Goal: Task Accomplishment & Management: Complete application form

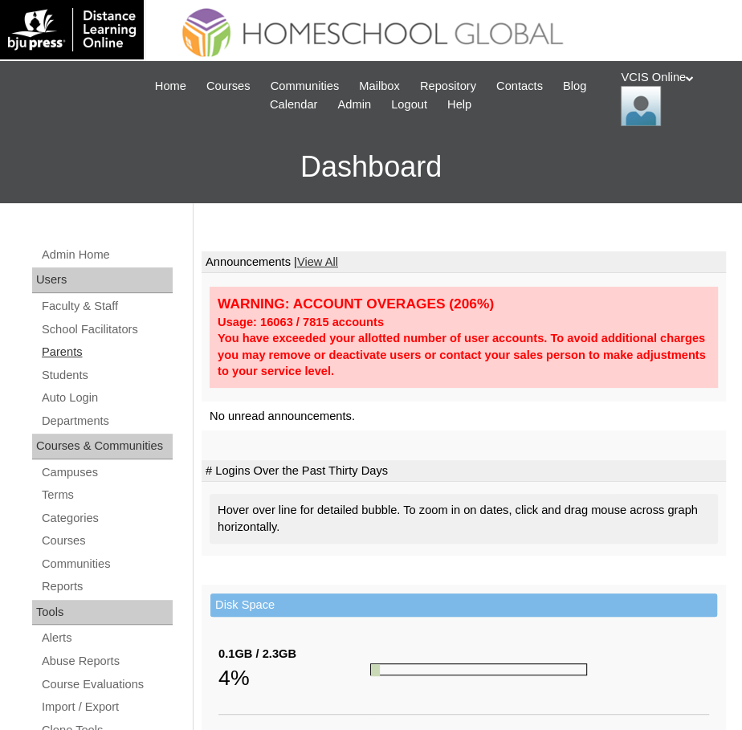
click at [77, 351] on link "Parents" at bounding box center [106, 352] width 133 height 20
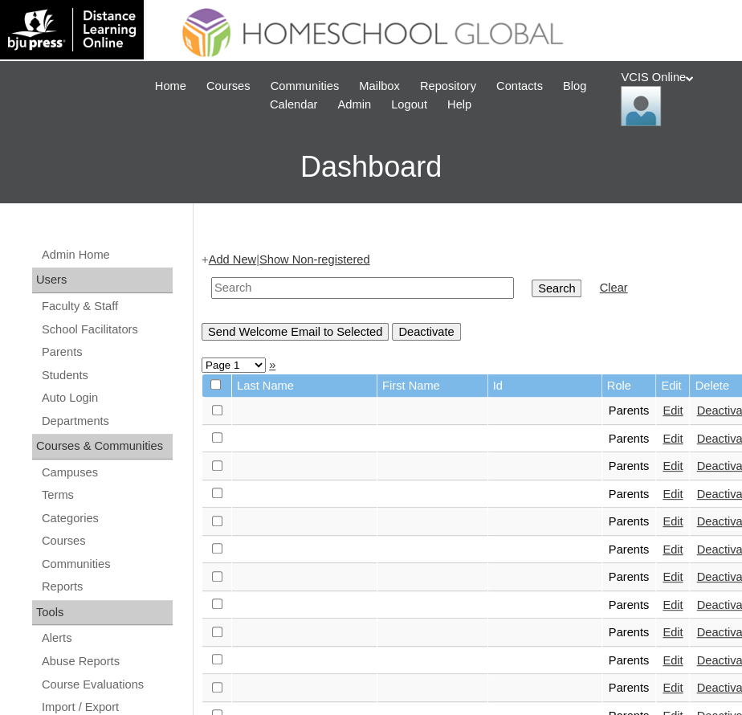
click at [239, 263] on link "Add New" at bounding box center [232, 259] width 47 height 13
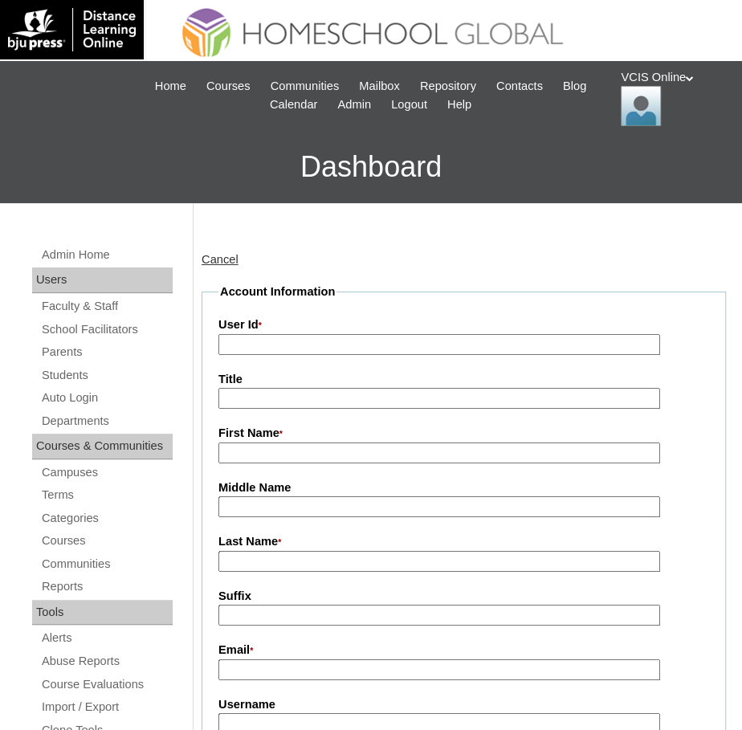
click at [281, 338] on input "User Id *" at bounding box center [439, 345] width 442 height 22
paste input "VCIS017-9C-PA2025"
type input "VCIS017-9C-PA2025"
click at [255, 457] on input "First Name *" at bounding box center [439, 454] width 442 height 22
paste input "Ma. Gerlie Ricafranca-Murthoti"
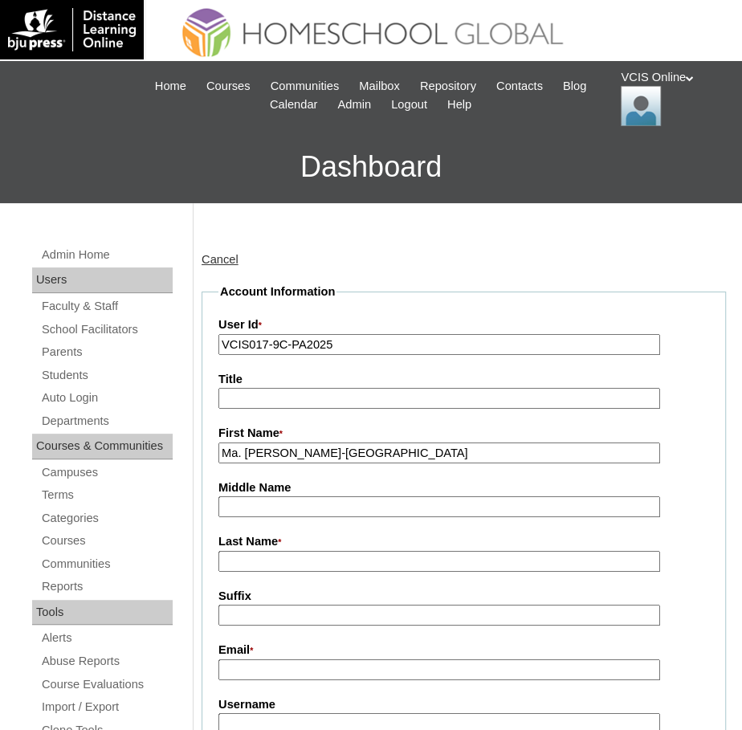
drag, startPoint x: 286, startPoint y: 452, endPoint x: 433, endPoint y: 455, distance: 147.0
click at [433, 455] on input "Ma. Gerlie Ricafranca-Murthoti" at bounding box center [439, 454] width 442 height 22
type input "Ma. Gerlie"
click at [265, 511] on input "Middle Name" at bounding box center [439, 507] width 442 height 22
paste input "Ricafranca-Murthoti"
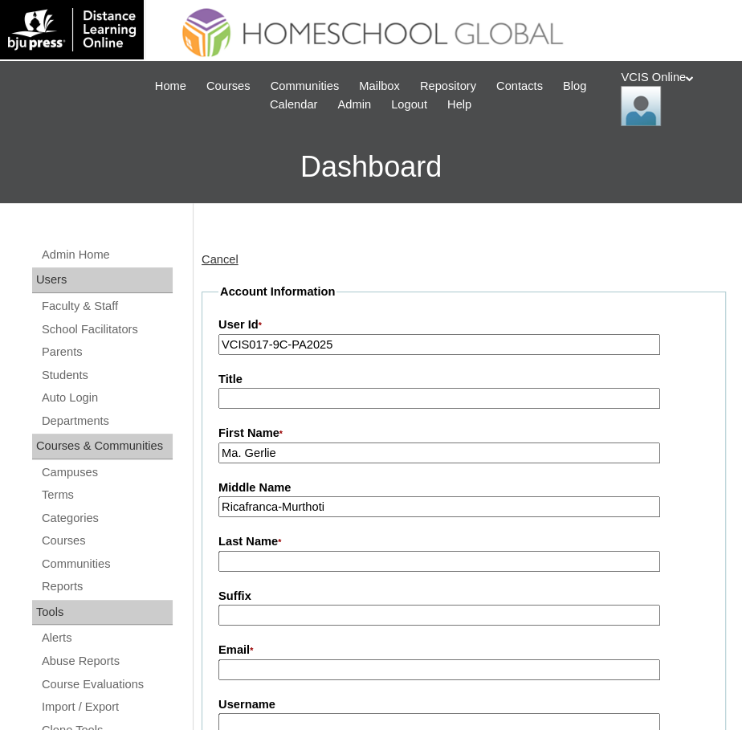
drag, startPoint x: 284, startPoint y: 510, endPoint x: 386, endPoint y: 516, distance: 102.2
click at [386, 516] on input "Ricafranca-Murthoti" at bounding box center [439, 507] width 442 height 22
type input "Ricafranca"
click at [289, 559] on input "Last Name *" at bounding box center [439, 562] width 442 height 22
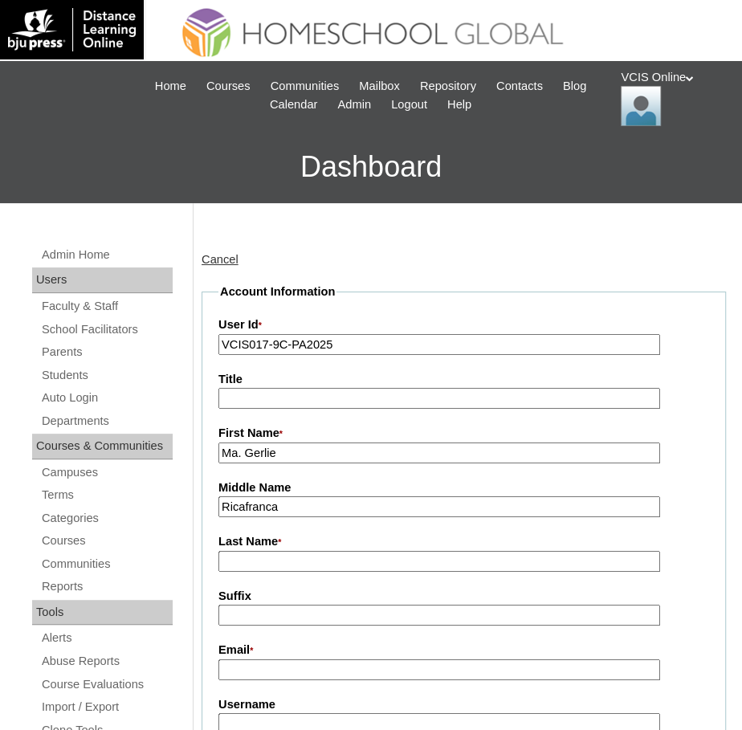
paste input "-Murthoti"
click at [230, 561] on input "-Murthoti" at bounding box center [439, 562] width 442 height 22
click at [360, 570] on input "Murthoti" at bounding box center [439, 562] width 442 height 22
type input "Murthoti (2025)"
click at [325, 674] on input "Email *" at bounding box center [439, 670] width 442 height 22
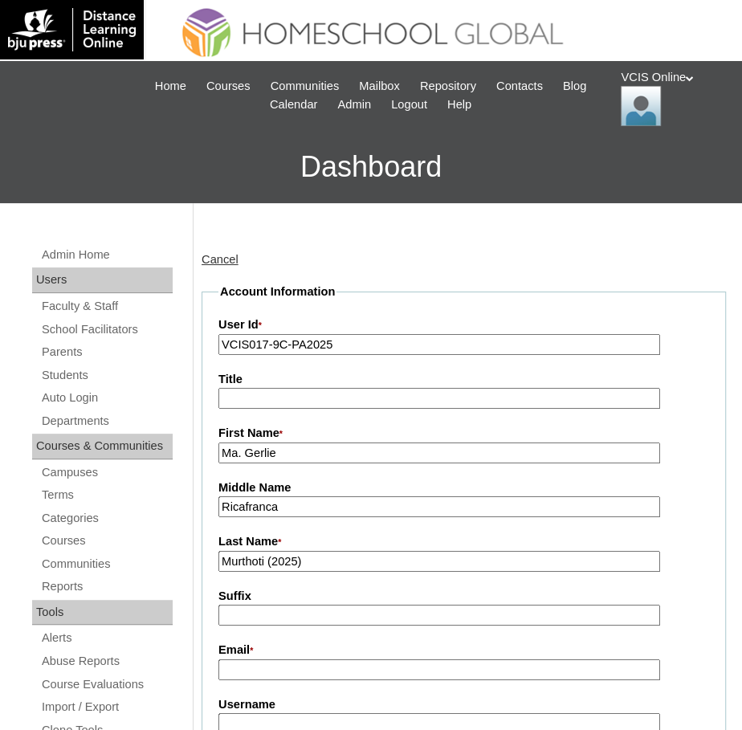
click at [246, 624] on input "Suffix" at bounding box center [439, 616] width 442 height 22
click at [252, 669] on input "Email *" at bounding box center [439, 670] width 442 height 22
paste input "maeilreg26@gmail.com"
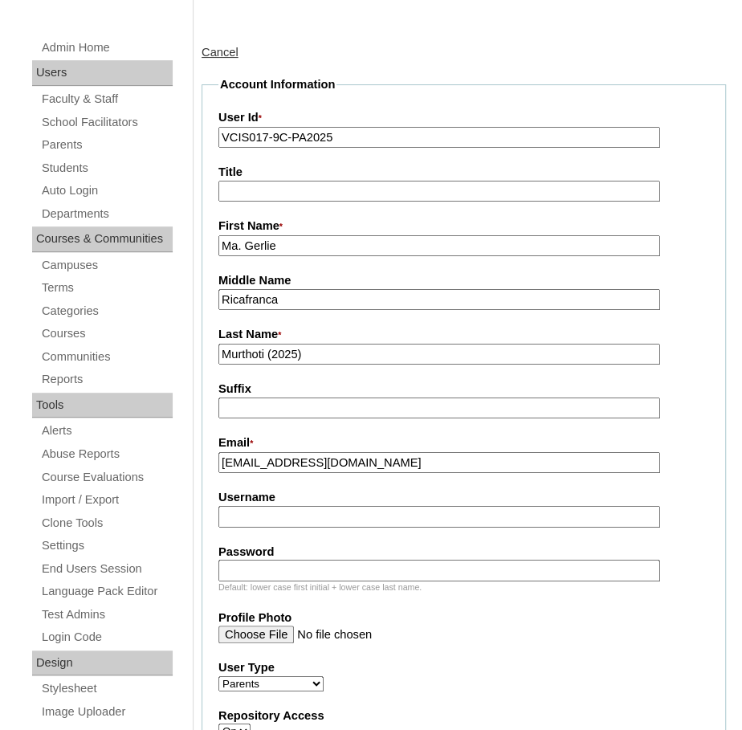
scroll to position [258, 0]
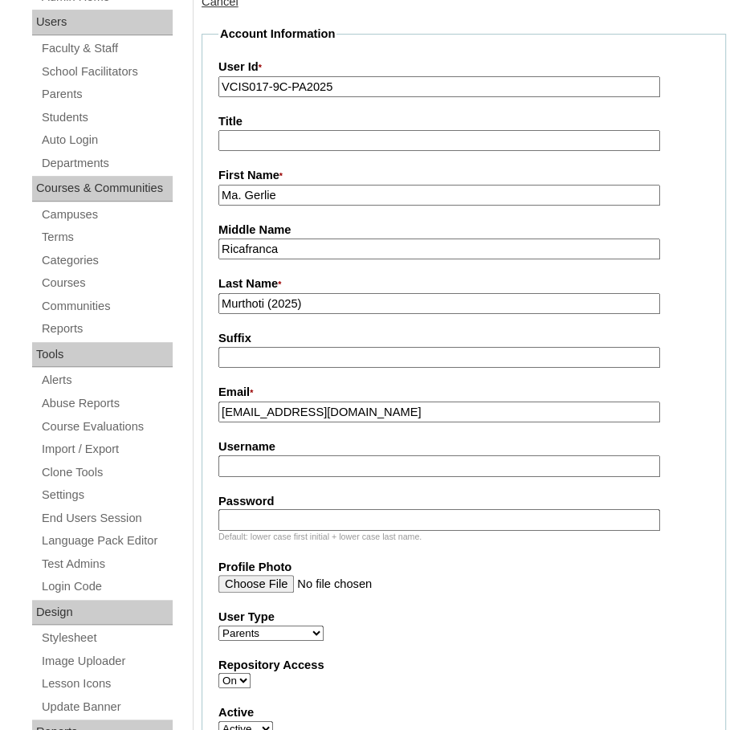
type input "maeilreg26@gmail.com"
click at [246, 469] on input "Username" at bounding box center [439, 466] width 442 height 22
click at [243, 467] on input "Username" at bounding box center [439, 466] width 442 height 22
paste input "mmurthoti2025"
type input "mmurthoti2025"
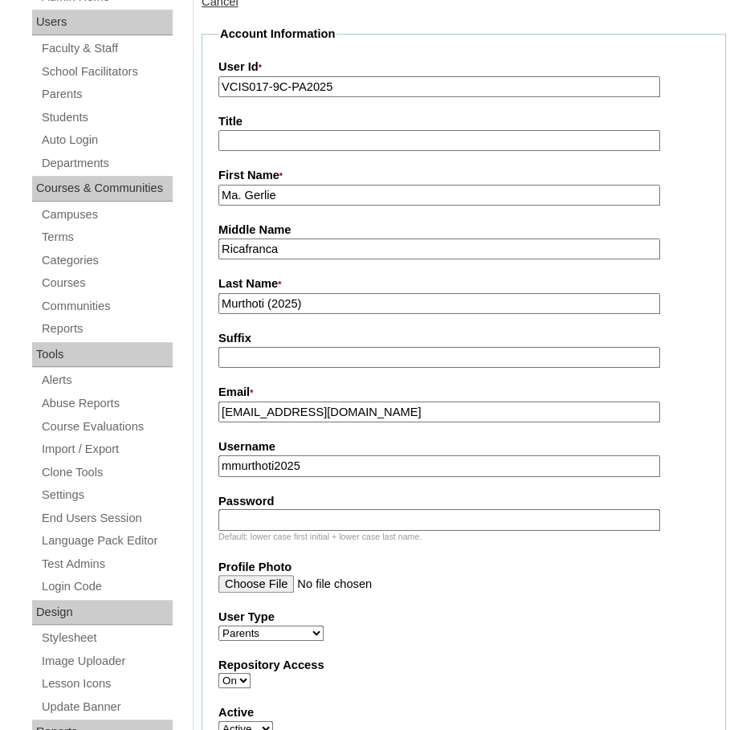
click at [265, 521] on input "Password" at bounding box center [439, 520] width 442 height 22
paste input "MaGeRcNu"
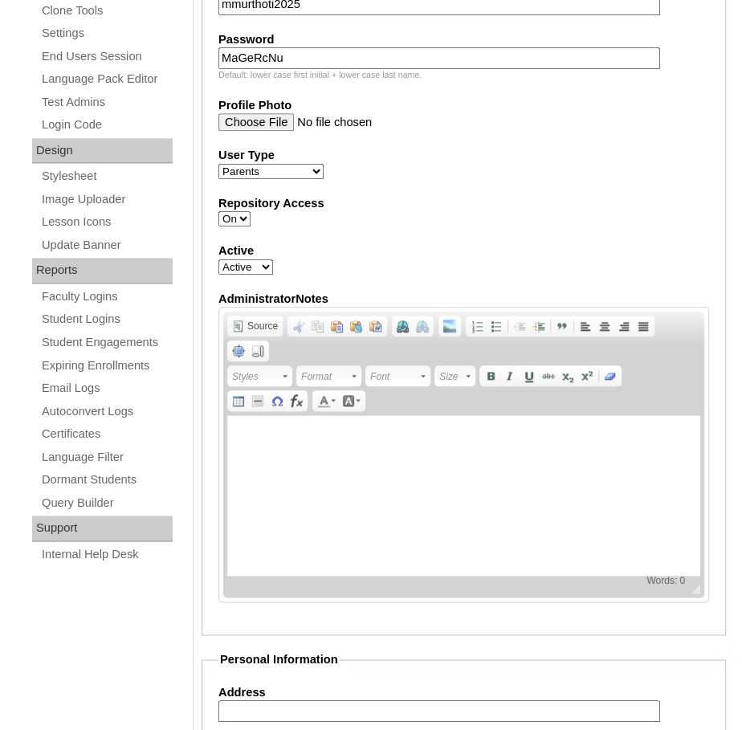
scroll to position [721, 0]
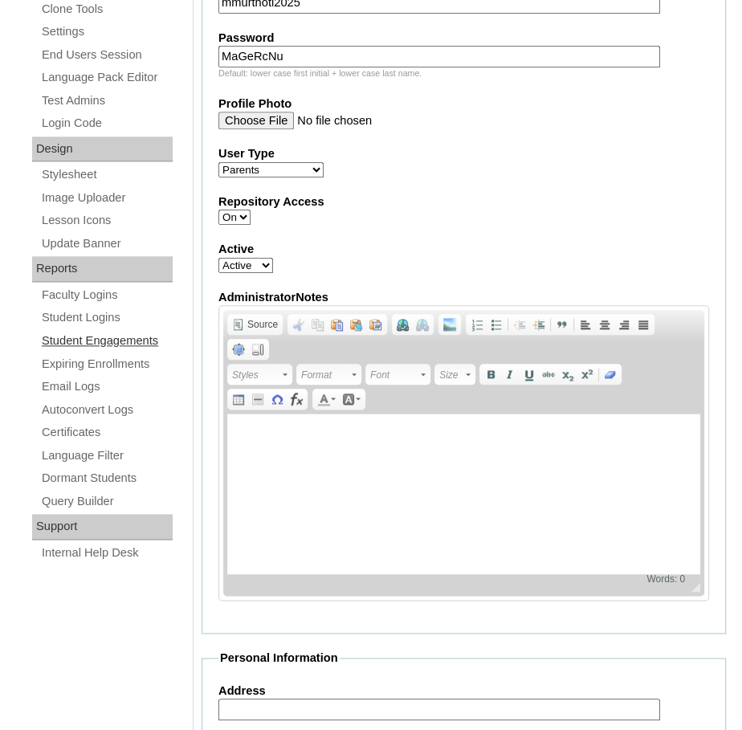
type input "MaGeRcNu"
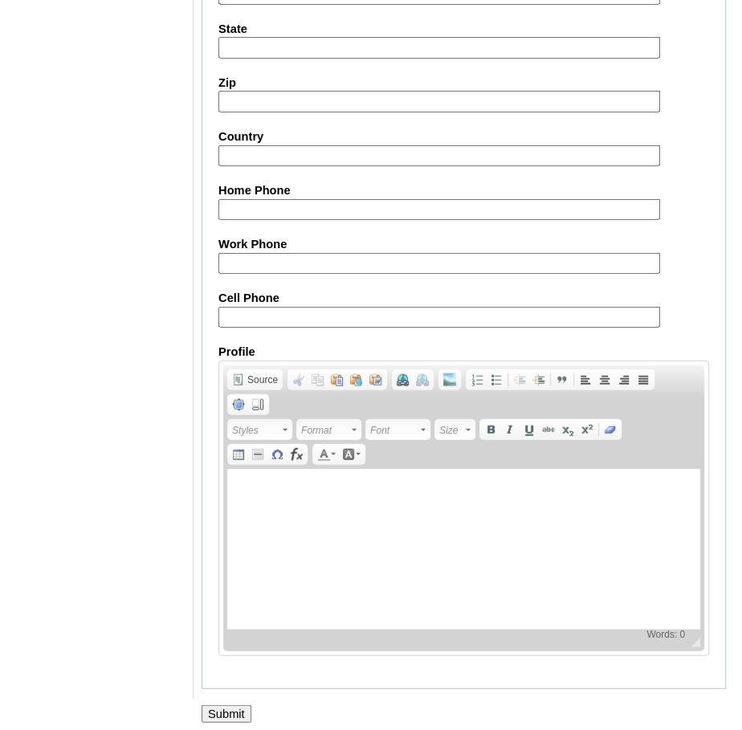
scroll to position [1549, 0]
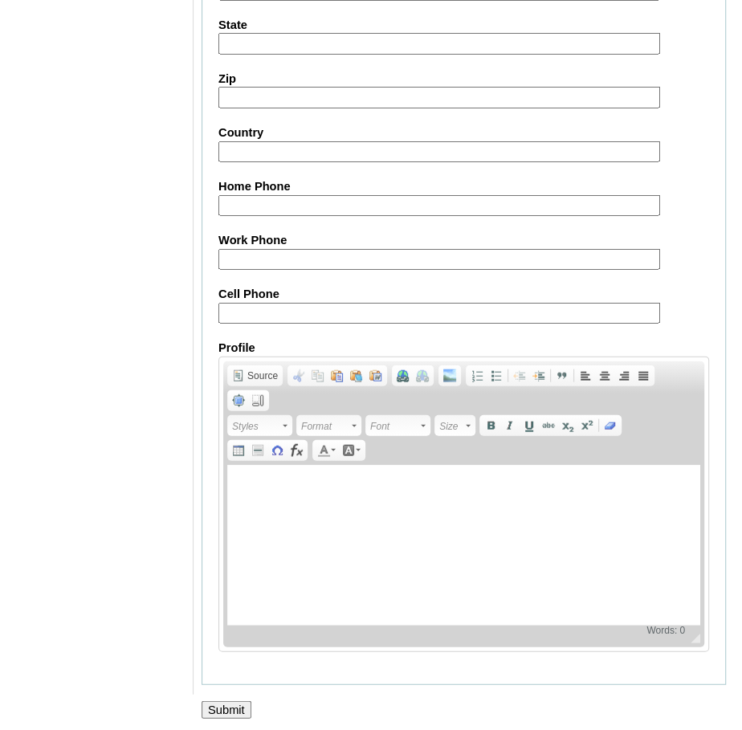
click at [237, 311] on input "Cell Phone" at bounding box center [439, 314] width 442 height 22
paste input "97471123458"
type input "97471123458"
click at [230, 701] on input "Submit" at bounding box center [227, 710] width 50 height 18
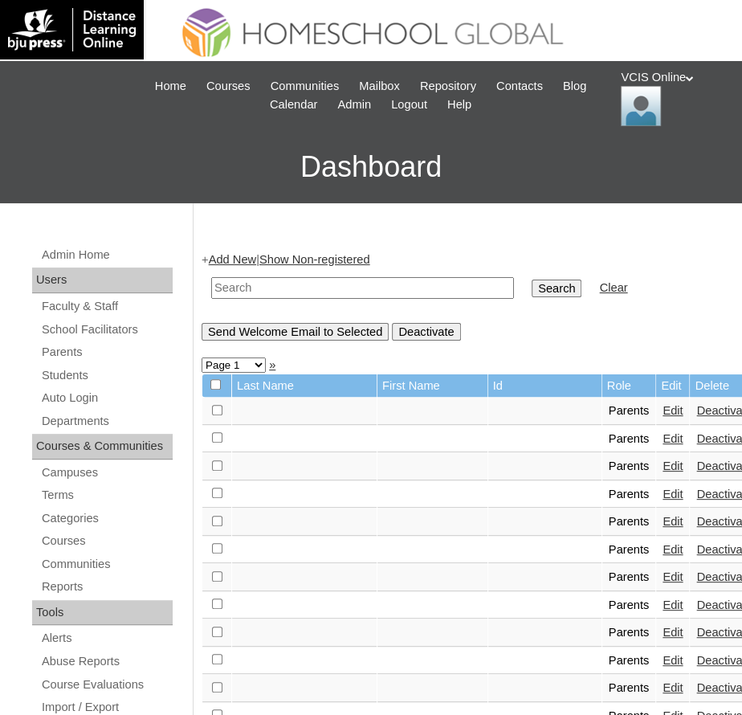
click at [235, 284] on input "text" at bounding box center [362, 288] width 303 height 22
paste input "VCIS017-9C-PA2025"
type input "VCIS017-9C-PA2025"
click at [552, 284] on input "Search" at bounding box center [557, 289] width 50 height 18
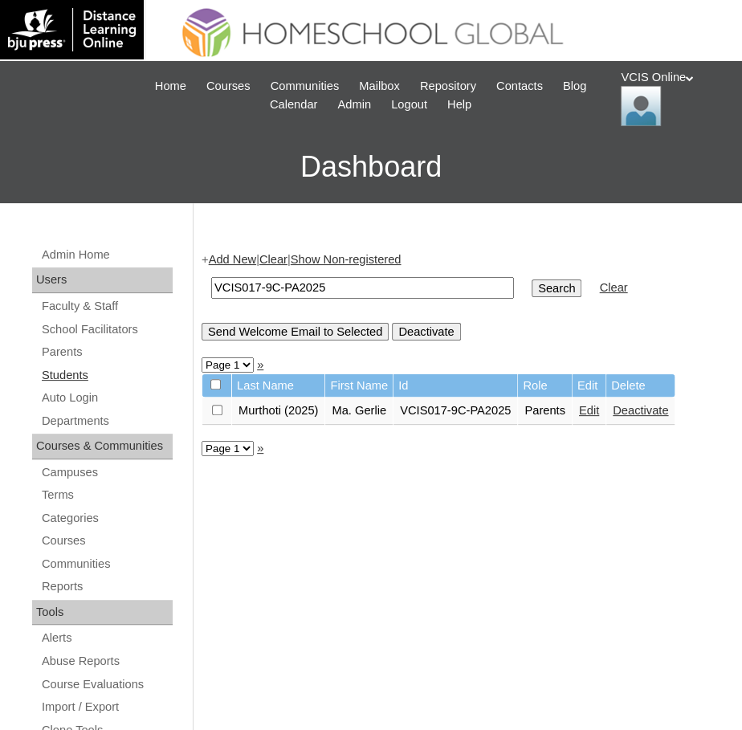
click at [67, 373] on link "Students" at bounding box center [106, 375] width 133 height 20
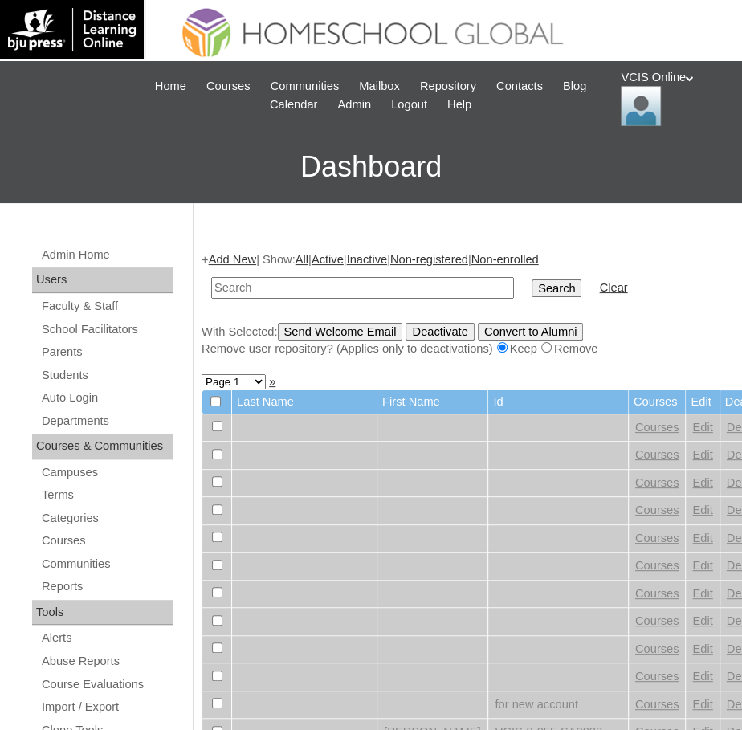
click at [228, 262] on link "Add New" at bounding box center [232, 259] width 47 height 13
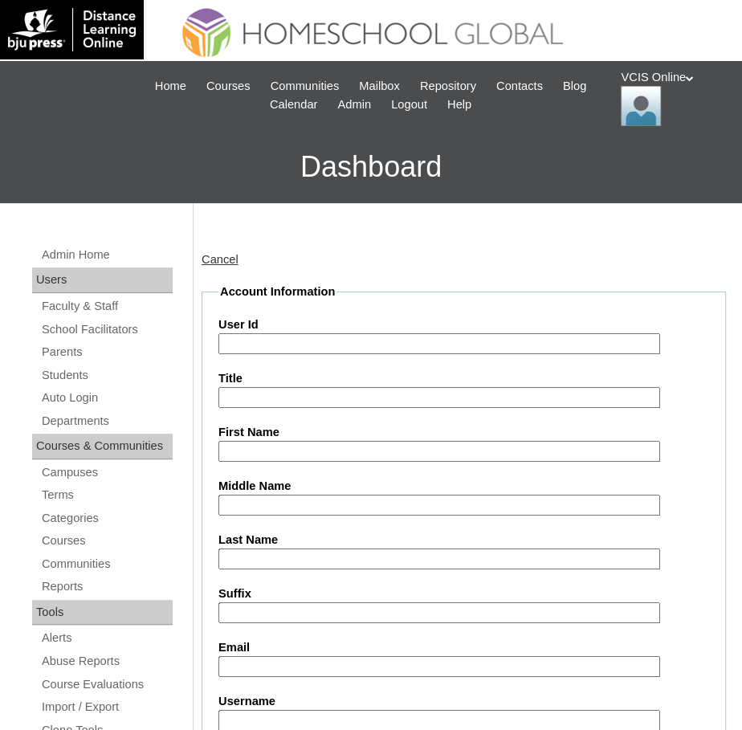
click at [285, 343] on input "User Id" at bounding box center [439, 344] width 442 height 22
paste input "VCIS020-9C-SA2025"
type input "VCIS020-9C-SA2025"
click at [250, 454] on input "First Name" at bounding box center [439, 452] width 442 height 22
paste input "Natalie Therese"
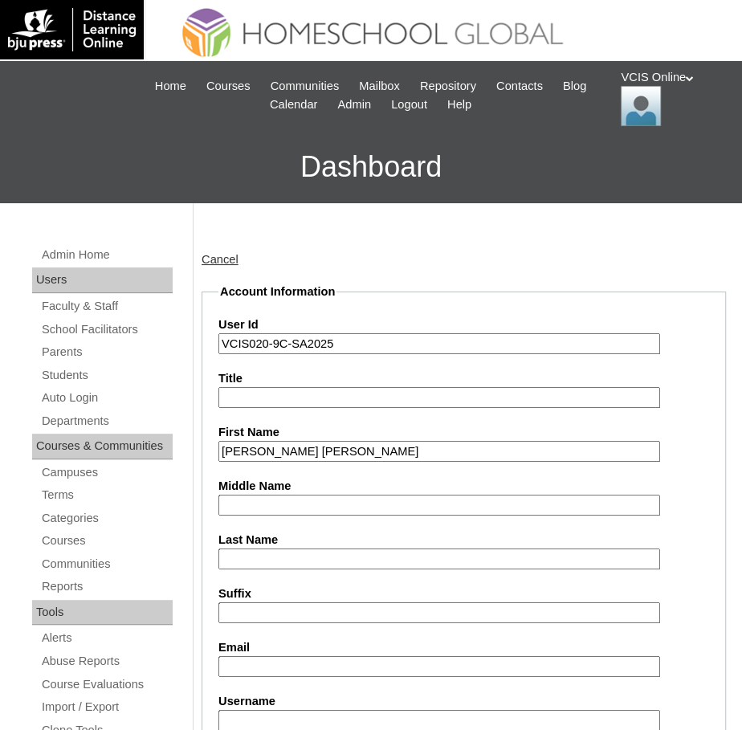
type input "Natalie Therese"
click at [261, 506] on input "Middle Name" at bounding box center [439, 506] width 442 height 22
paste input "Ricafranca"
type input "Ricafranca"
click at [284, 559] on input "Last Name" at bounding box center [439, 560] width 442 height 22
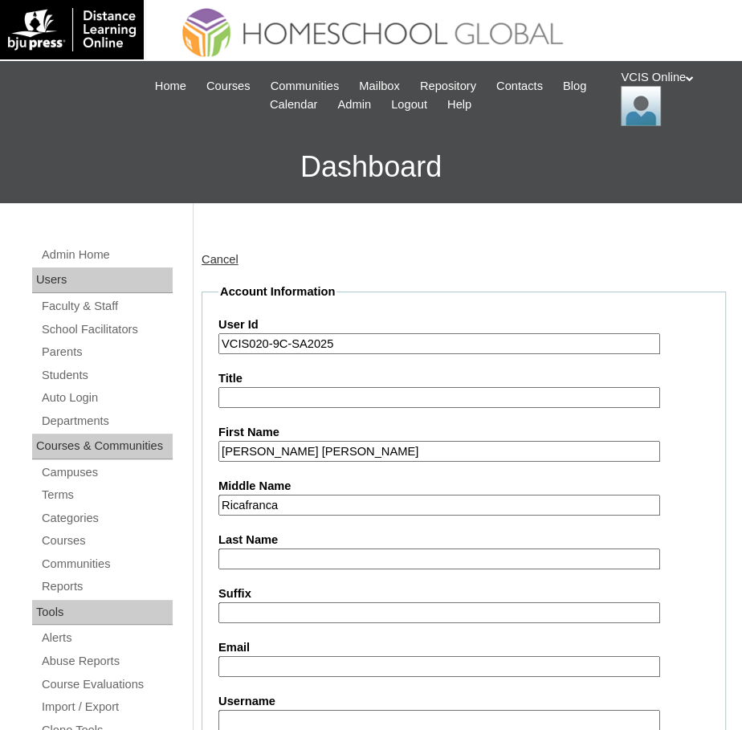
paste input "Murthoti"
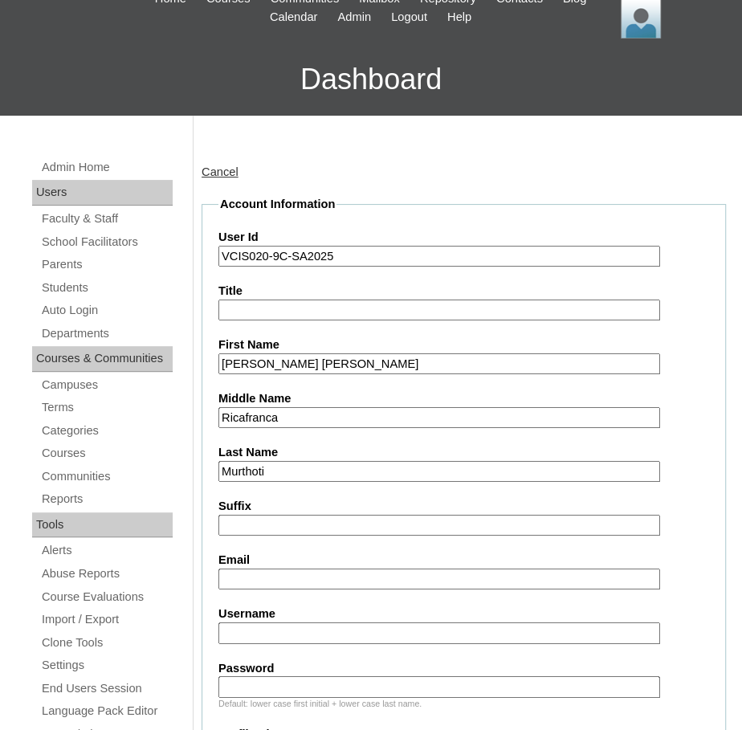
scroll to position [98, 0]
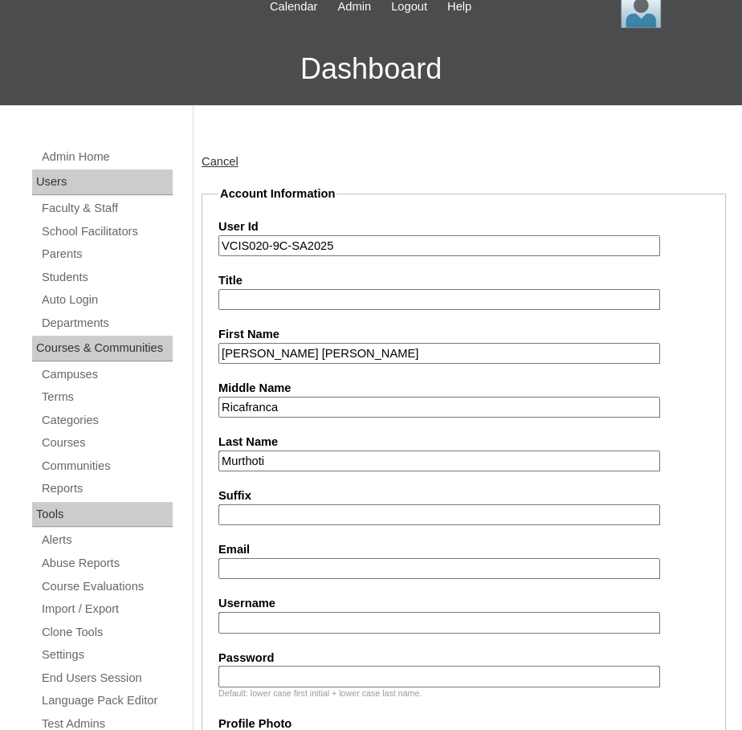
type input "Murthoti"
click at [233, 571] on input "Email" at bounding box center [439, 569] width 442 height 22
click at [266, 562] on input "Email" at bounding box center [439, 569] width 442 height 22
paste input "ntmurthoti.student@vcis.edu.ph"
type input "ntmurthoti.student@vcis.edu.ph"
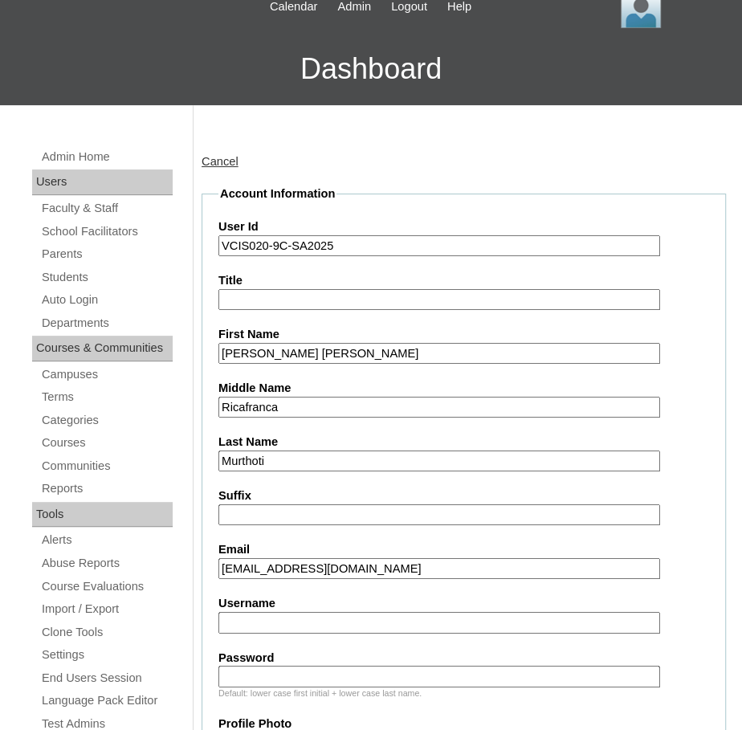
click at [270, 618] on input "Username" at bounding box center [439, 623] width 442 height 22
paste input "natalie.murthoti2025"
type input "natalie.murthoti2025"
click at [250, 675] on input "Password" at bounding box center [439, 677] width 442 height 22
paste input "NaTLieMu"
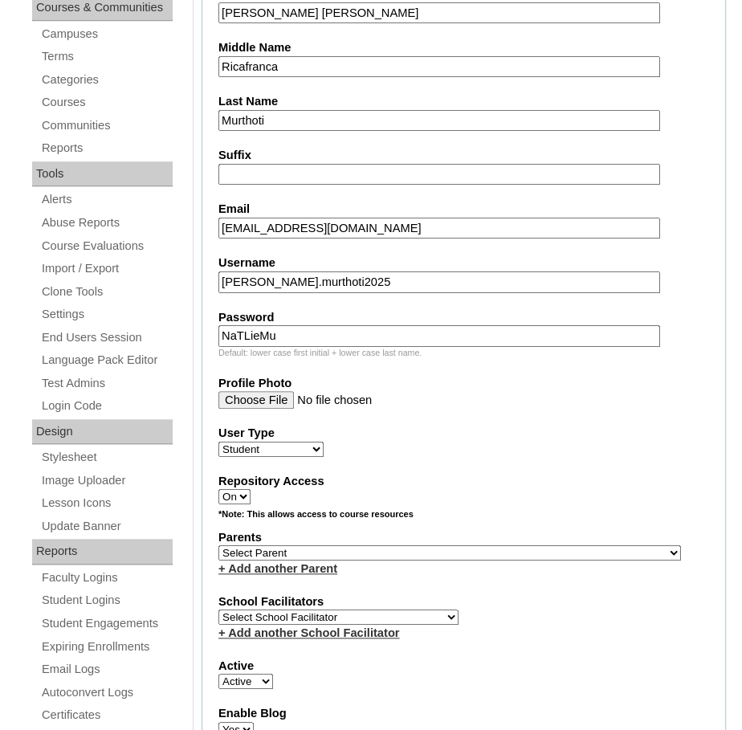
scroll to position [439, 0]
type input "NaTLieMu"
click at [365, 548] on select "Select Parent , , , , , , , , , , , , , , , , , , , , , , , , , , , , , , , , ,…" at bounding box center [449, 552] width 463 height 15
select select "43154"
click at [339, 609] on select "Select School Facilitator Norman Añain Ruffa Abadijas Mary Abella Gloryfe Abion…" at bounding box center [338, 616] width 240 height 15
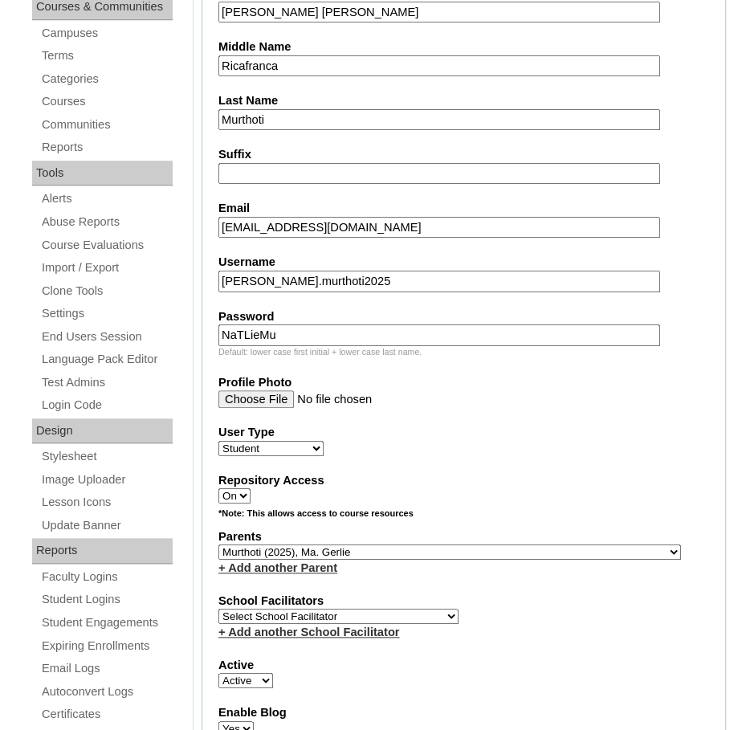
select select "36583"
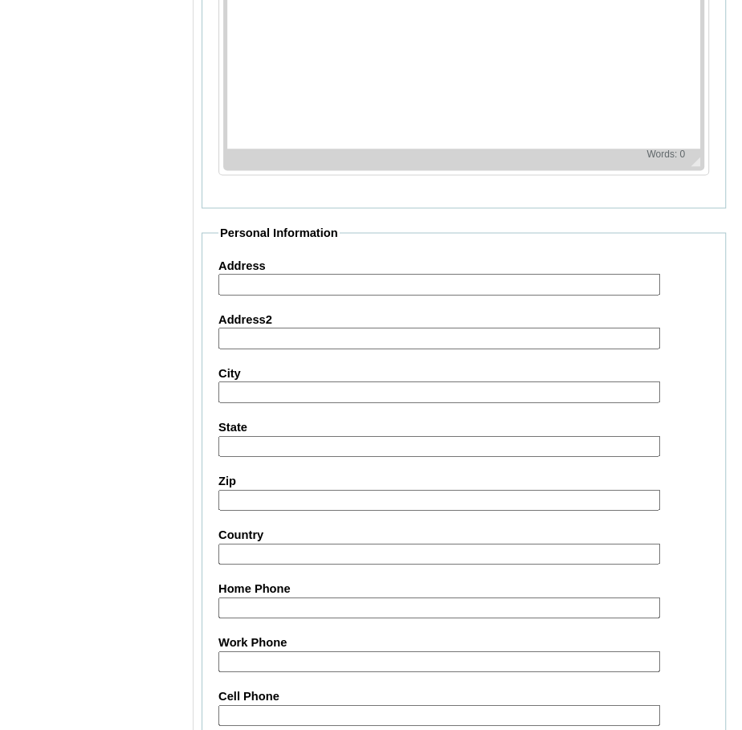
scroll to position [1539, 0]
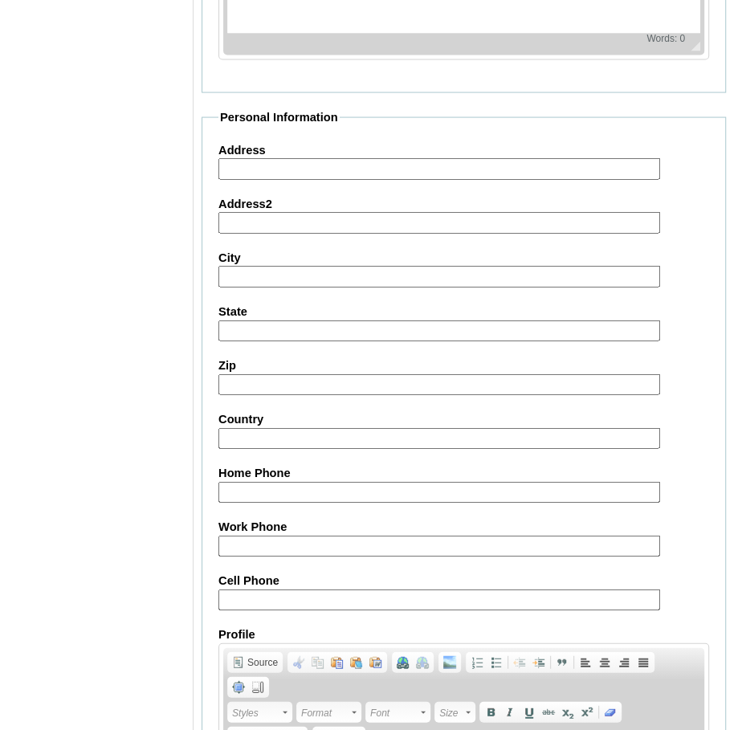
click at [244, 590] on input "Cell Phone" at bounding box center [439, 601] width 442 height 22
paste input "97471123458"
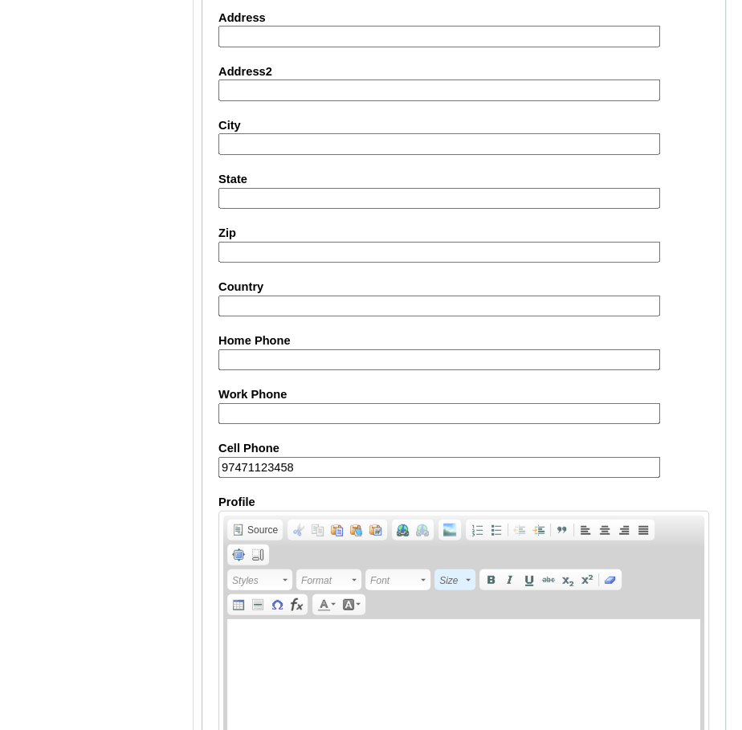
scroll to position [1816, 0]
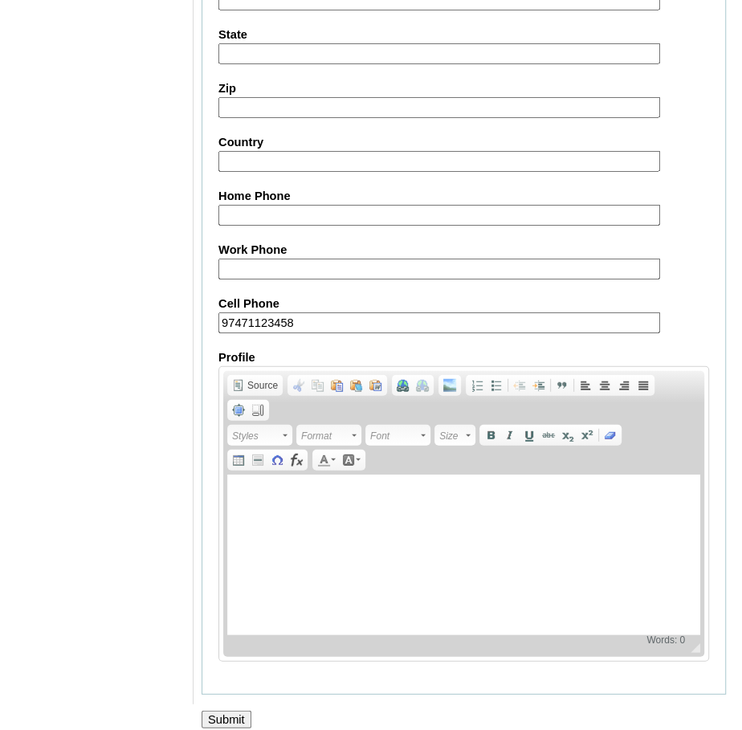
type input "97471123458"
click at [227, 711] on input "Submit" at bounding box center [227, 720] width 50 height 18
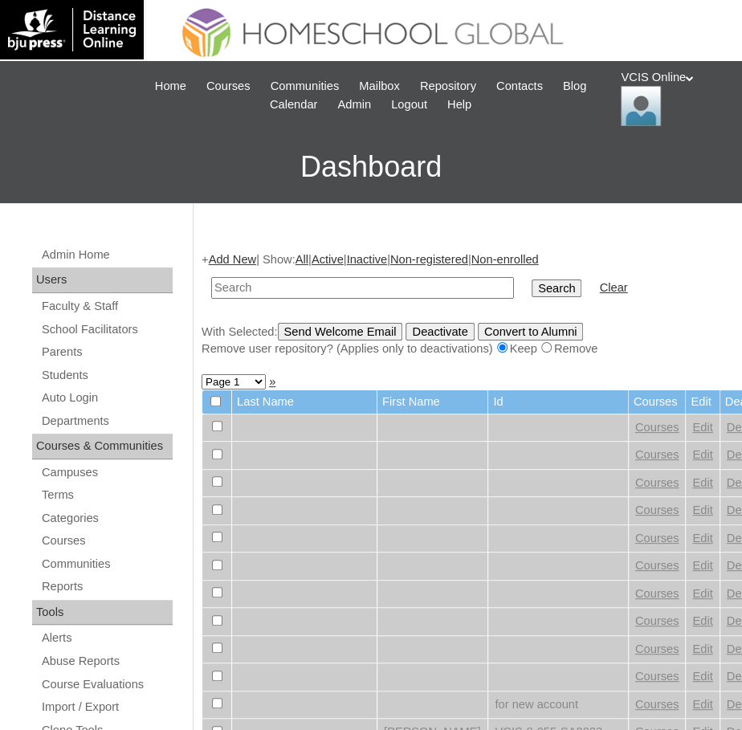
click at [247, 287] on input "text" at bounding box center [362, 288] width 303 height 22
paste input "VCIS020-9C-SA2025"
type input "VCIS020-9C-SA2025"
click at [550, 292] on input "Search" at bounding box center [557, 289] width 50 height 18
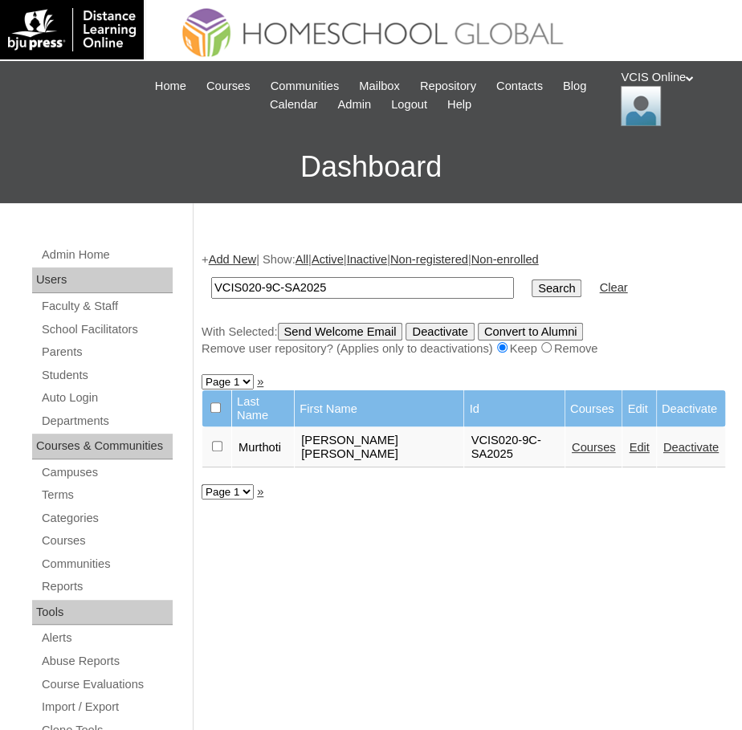
click at [588, 441] on link "Courses" at bounding box center [594, 447] width 44 height 13
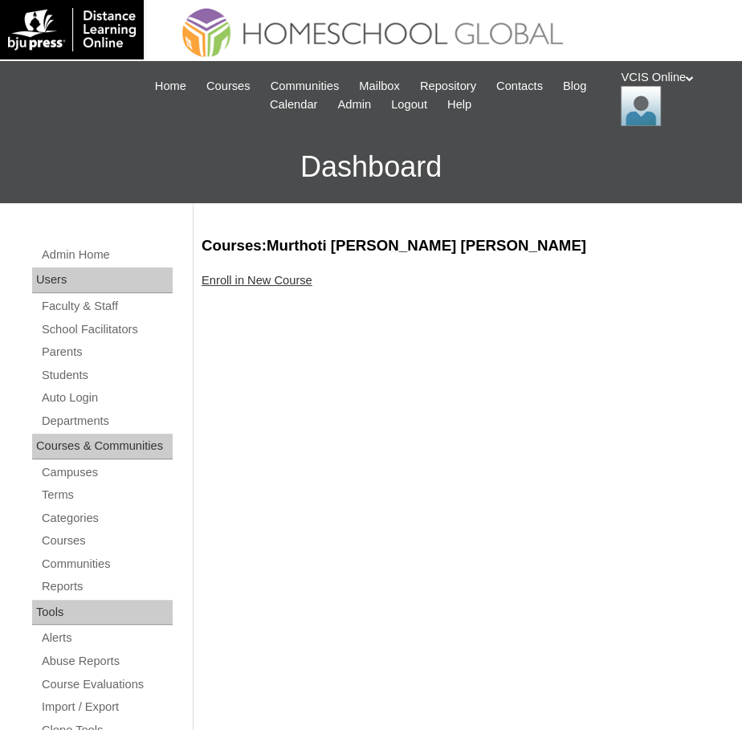
click at [279, 279] on link "Enroll in New Course" at bounding box center [257, 280] width 111 height 13
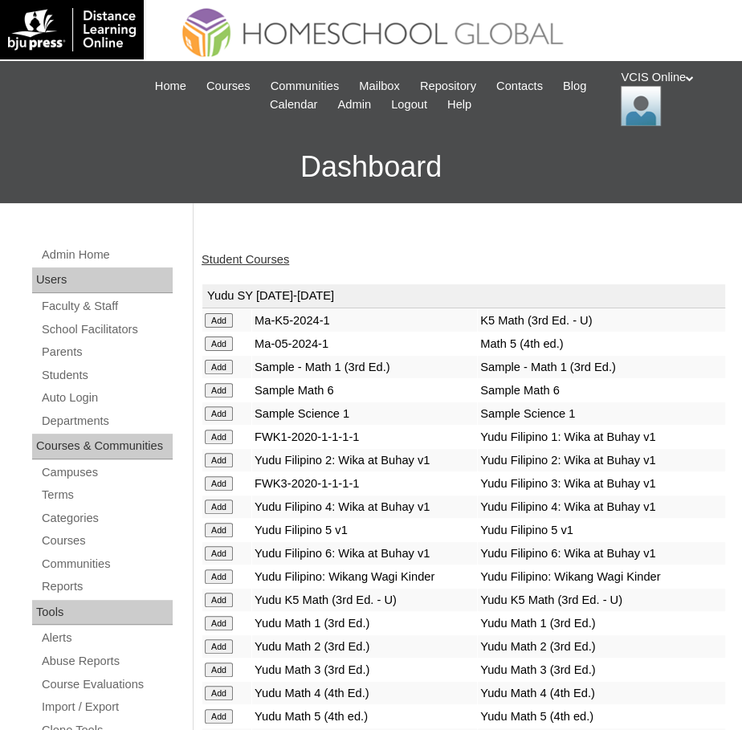
scroll to position [5374, 0]
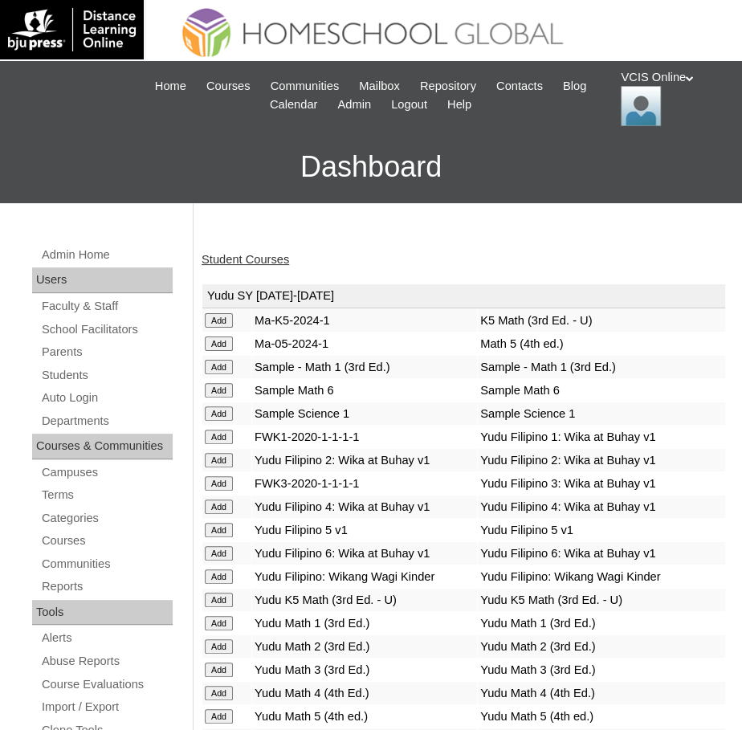
scroll to position [4818, 0]
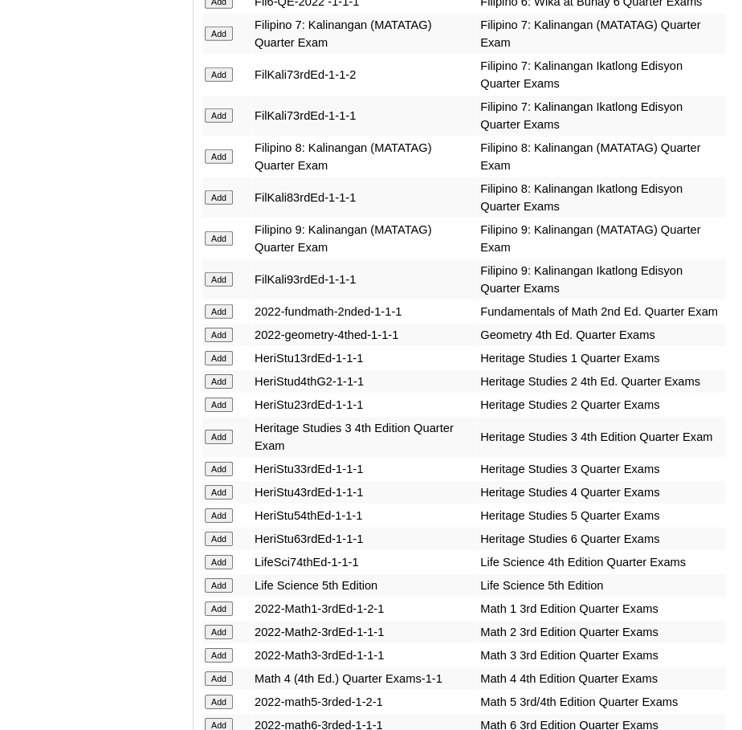
scroll to position [5705, 0]
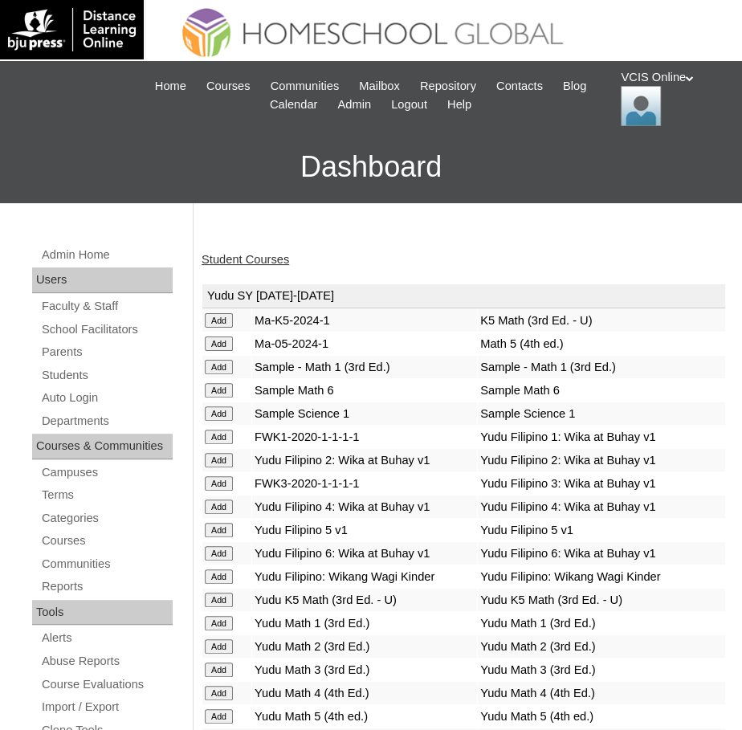
scroll to position [4726, 0]
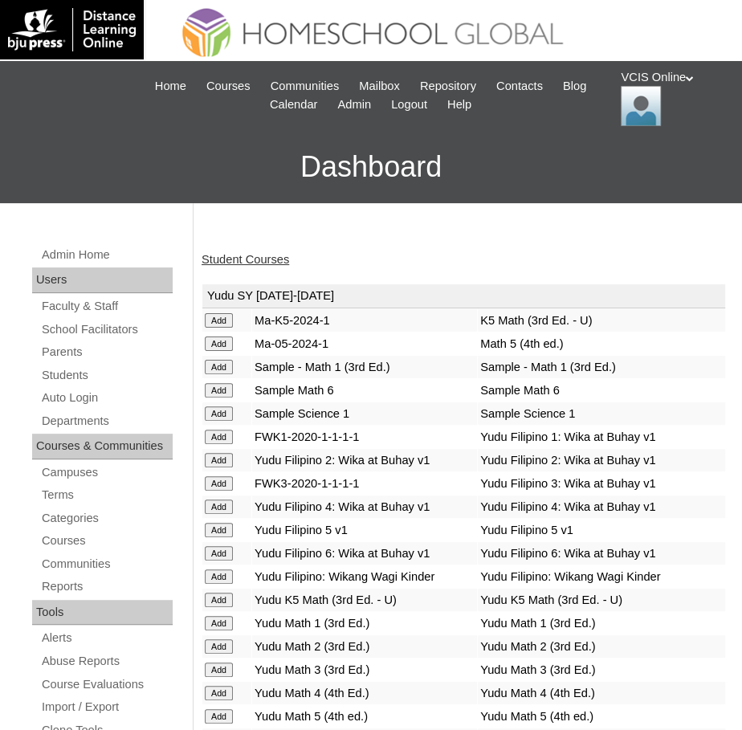
click at [284, 260] on link "Student Courses" at bounding box center [246, 259] width 88 height 13
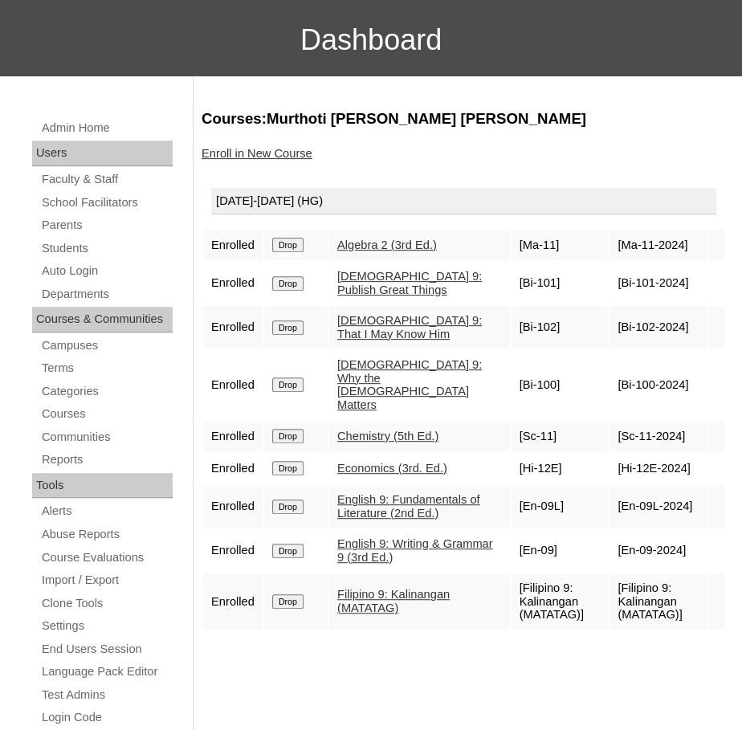
scroll to position [131, 0]
